Goal: Find specific page/section: Find specific page/section

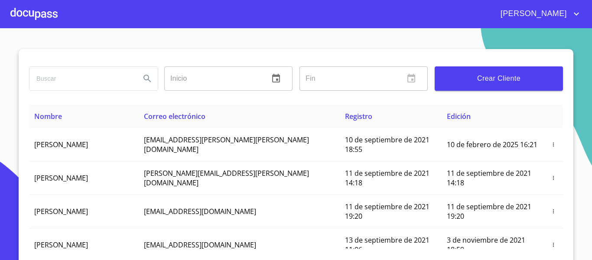
click at [40, 19] on div at bounding box center [33, 14] width 47 height 28
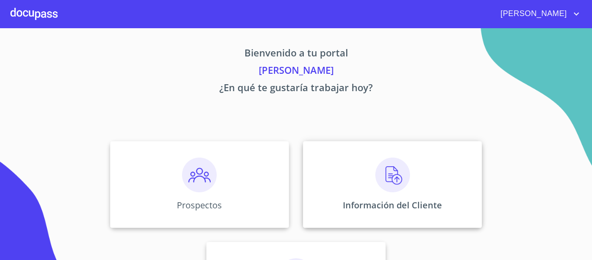
click at [408, 186] on div "Información del Cliente" at bounding box center [392, 184] width 179 height 87
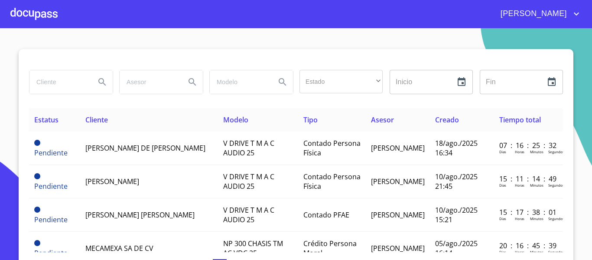
click at [48, 88] on input "search" at bounding box center [58, 81] width 59 height 23
type input "COMERCIALIZADORA DE CARTON"
click at [98, 83] on icon "Search" at bounding box center [101, 81] width 7 height 7
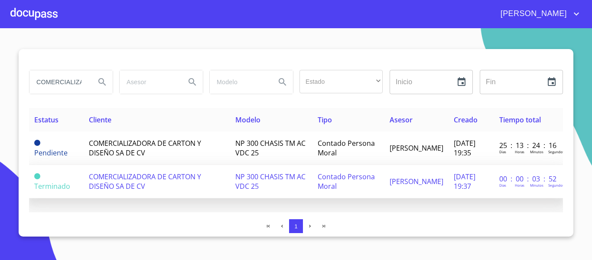
click at [150, 190] on td "COMERCIALIZADORA DE CARTON Y DISEÑO SA DE CV" at bounding box center [157, 181] width 147 height 33
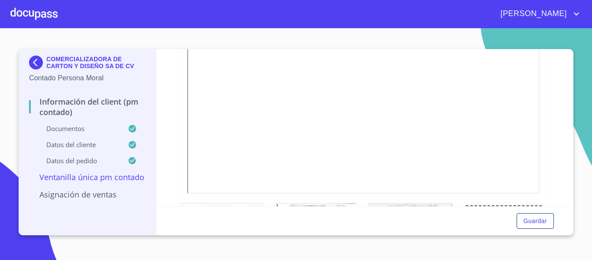
scroll to position [1324, 0]
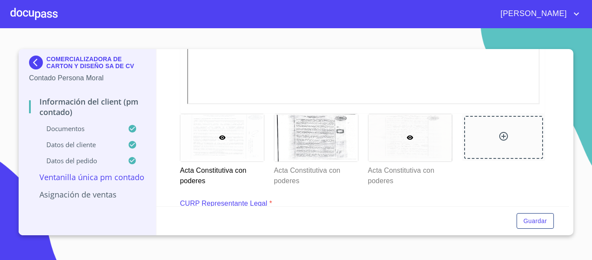
click at [425, 150] on div at bounding box center [411, 137] width 84 height 47
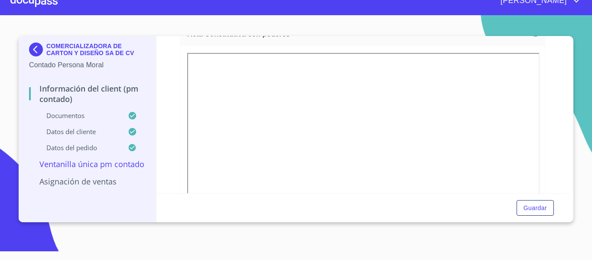
scroll to position [1328, 0]
click at [570, 40] on div "COMERCIALIZADORA DE CARTON Y DISEÑO SA DE CV Contado Persona Moral Información …" at bounding box center [296, 129] width 555 height 186
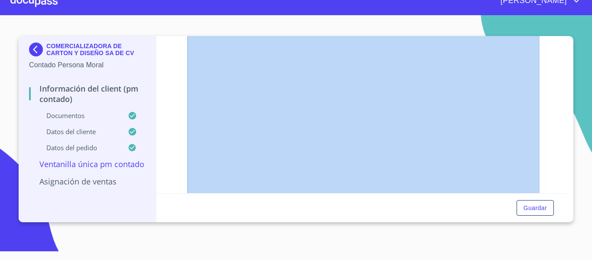
click at [570, 40] on div "COMERCIALIZADORA DE CARTON Y DISEÑO SA DE CV Contado Persona Moral Información …" at bounding box center [296, 129] width 555 height 186
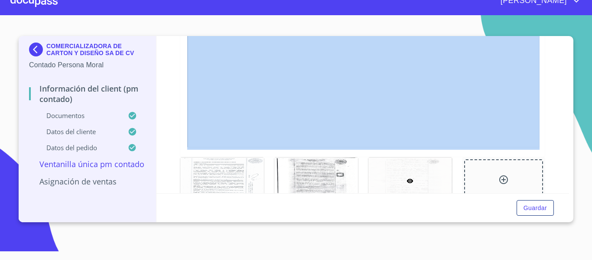
scroll to position [1421, 0]
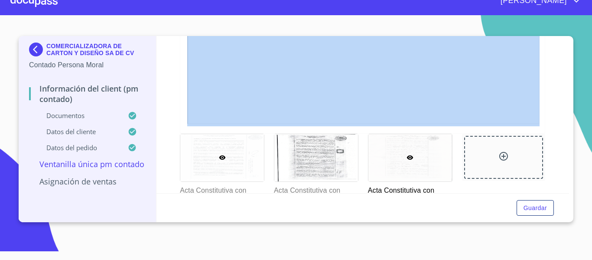
click at [219, 170] on div at bounding box center [222, 157] width 84 height 47
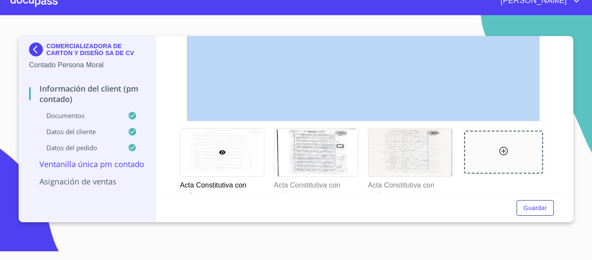
scroll to position [1444, 0]
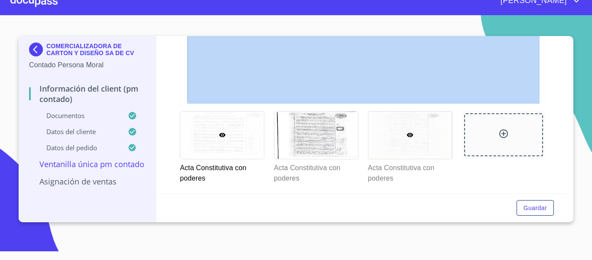
click at [394, 149] on div at bounding box center [411, 134] width 84 height 47
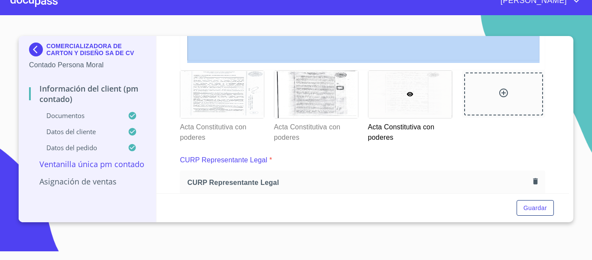
scroll to position [1560, 0]
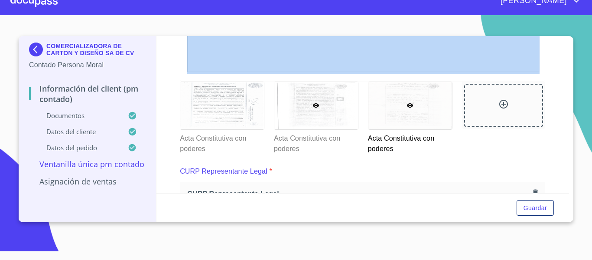
click at [330, 117] on div at bounding box center [316, 105] width 84 height 47
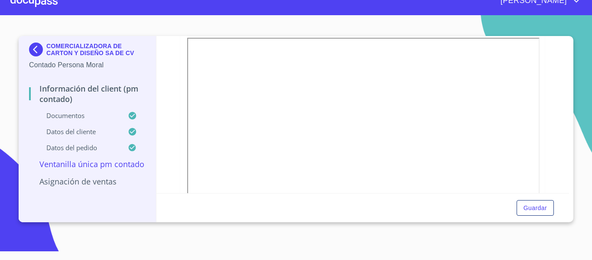
scroll to position [562, 0]
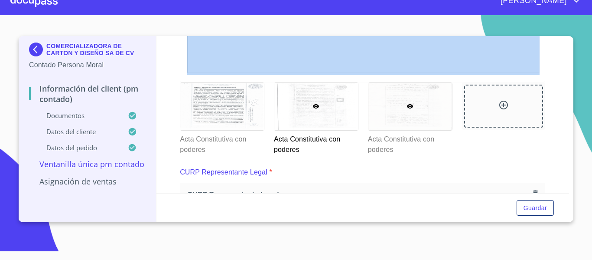
click at [407, 110] on icon at bounding box center [410, 106] width 7 height 7
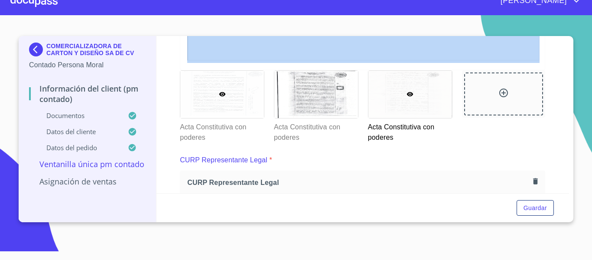
click at [217, 94] on div at bounding box center [222, 94] width 84 height 47
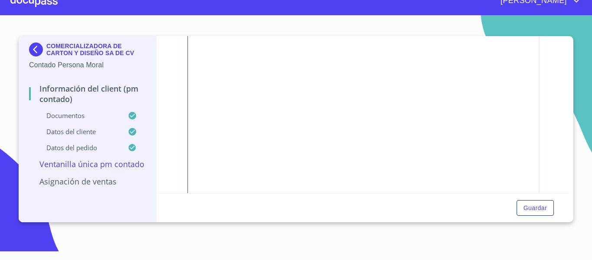
scroll to position [152, 0]
